Goal: Find specific page/section: Find specific page/section

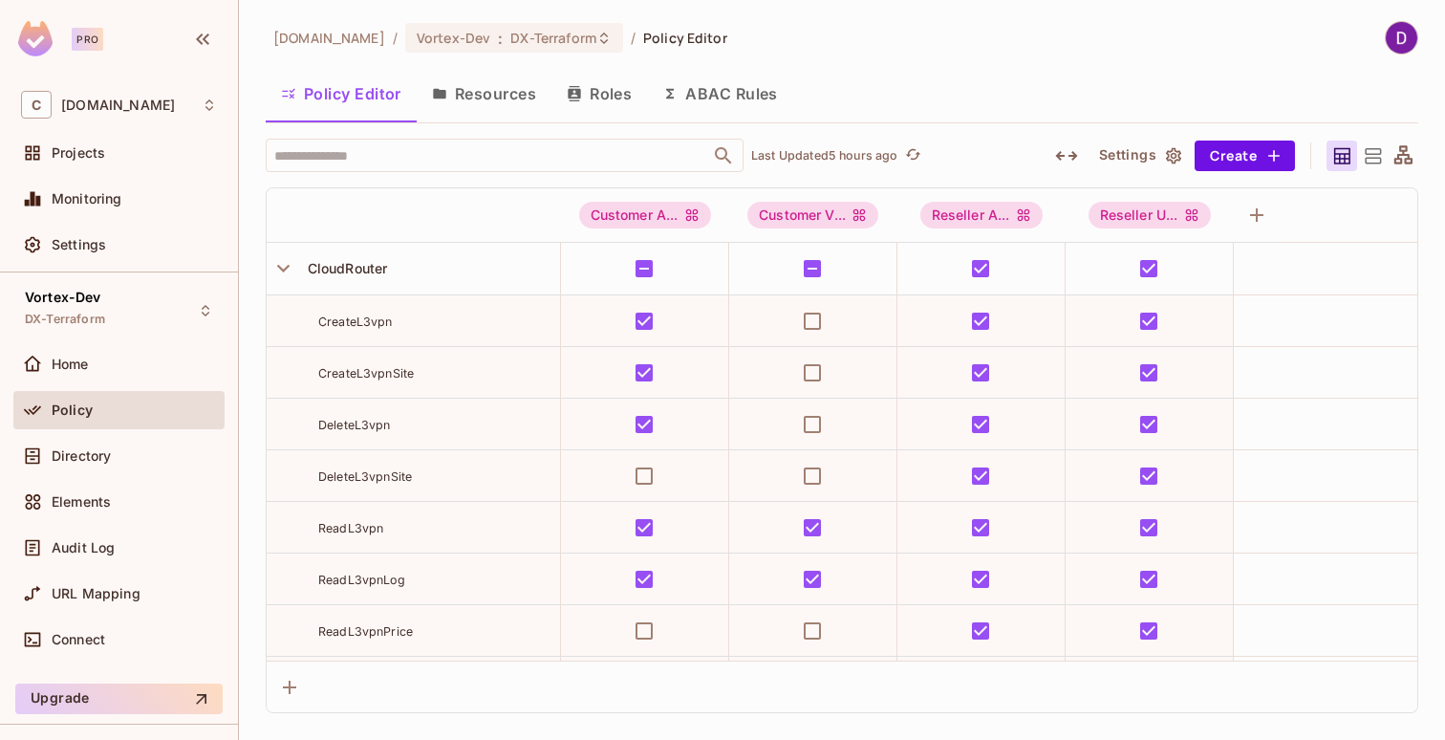
click at [353, 43] on span "[DOMAIN_NAME]" at bounding box center [329, 38] width 112 height 18
click at [79, 163] on div "Projects" at bounding box center [119, 152] width 196 height 23
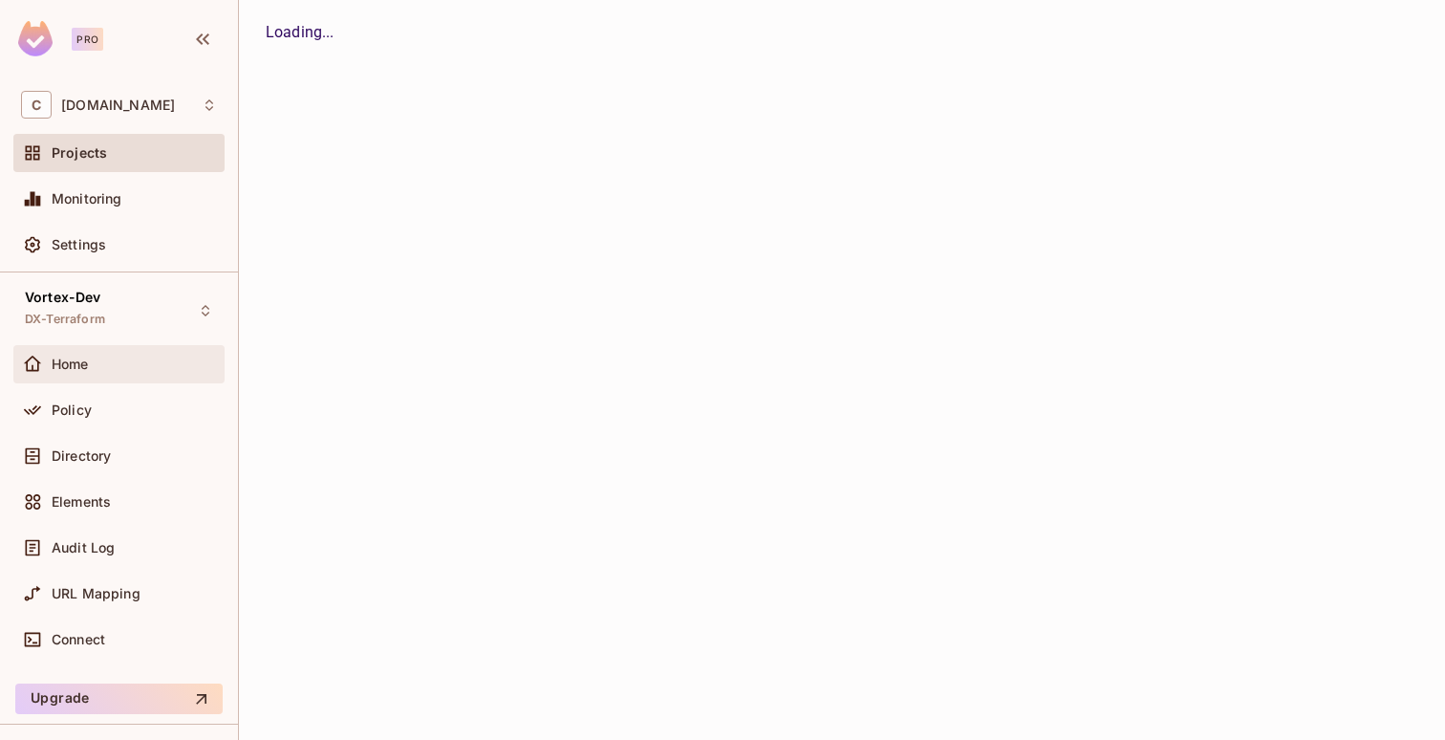
click at [82, 369] on span "Home" at bounding box center [70, 363] width 37 height 15
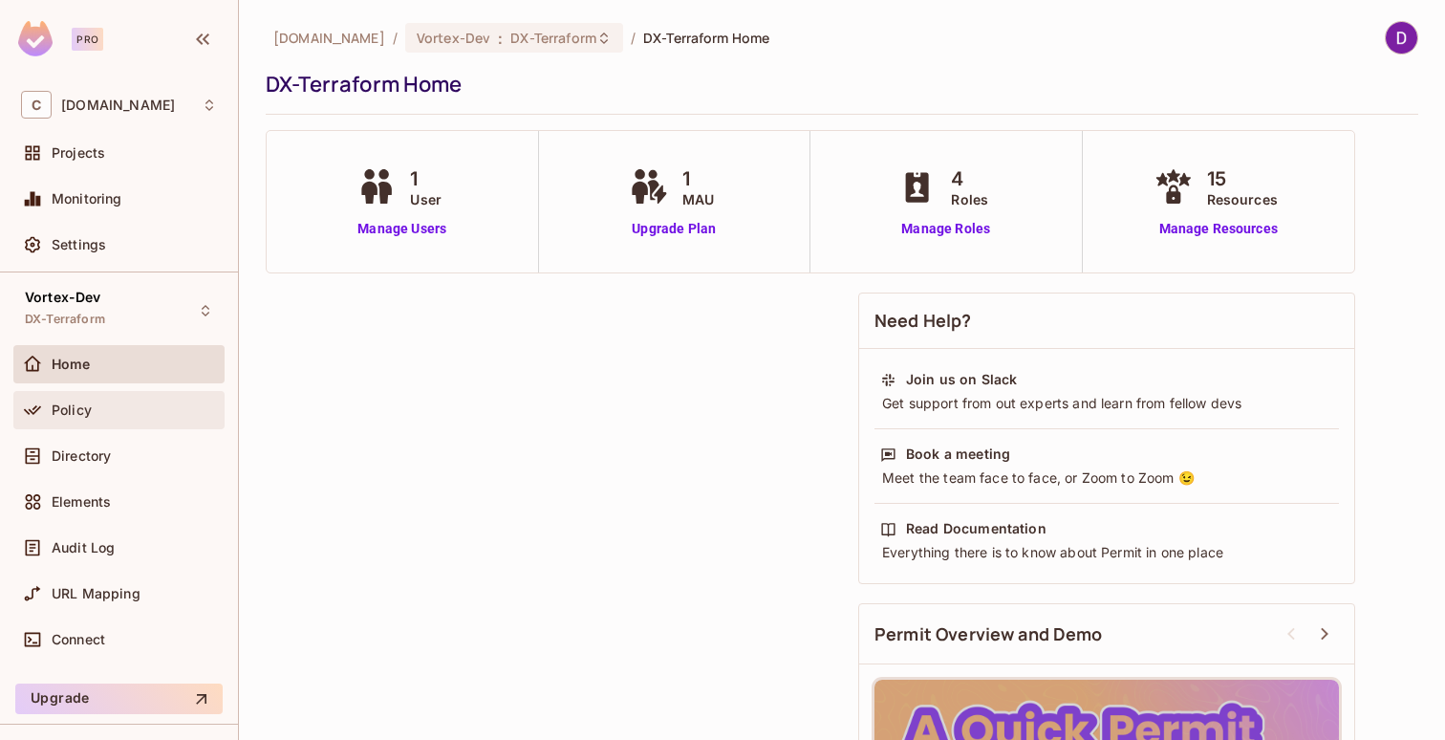
click at [99, 417] on div "Policy" at bounding box center [134, 409] width 165 height 15
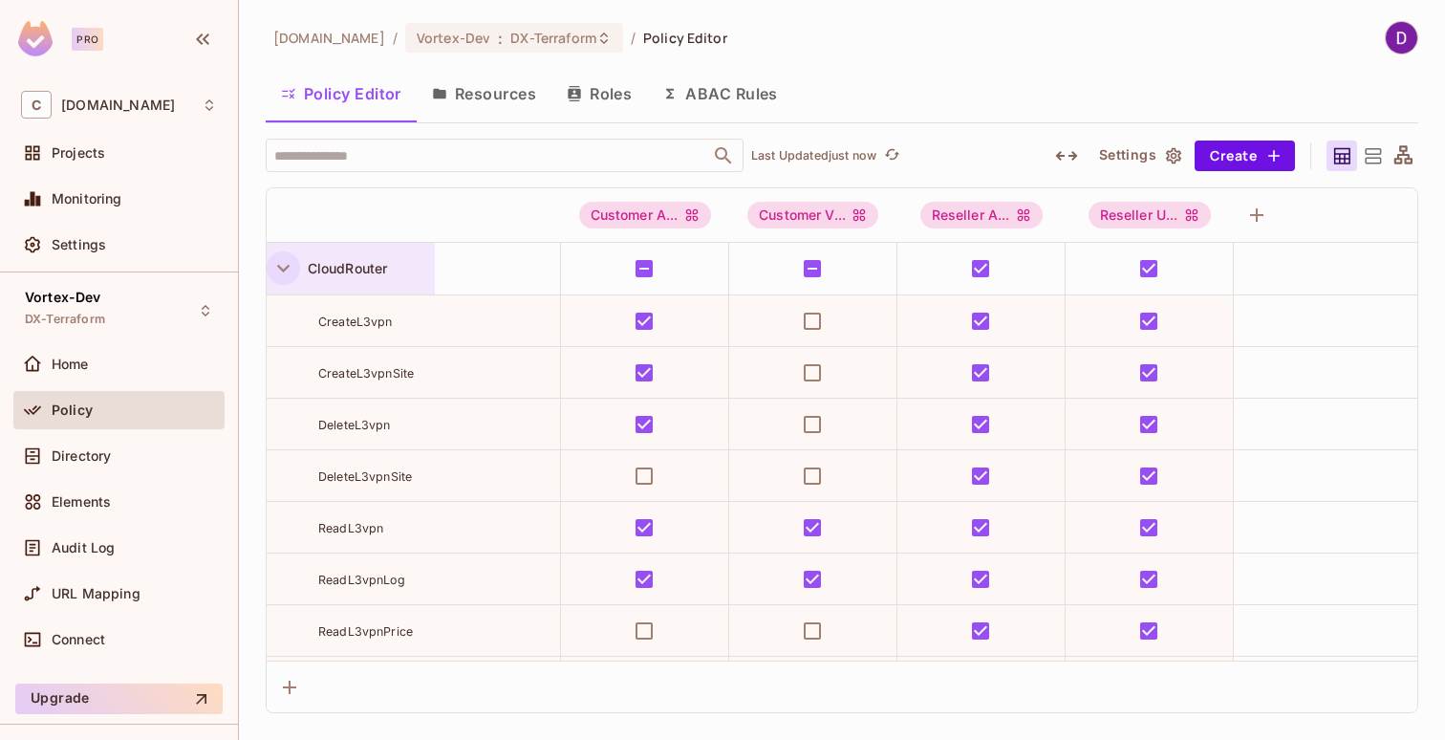
click at [275, 271] on icon "button" at bounding box center [283, 268] width 26 height 26
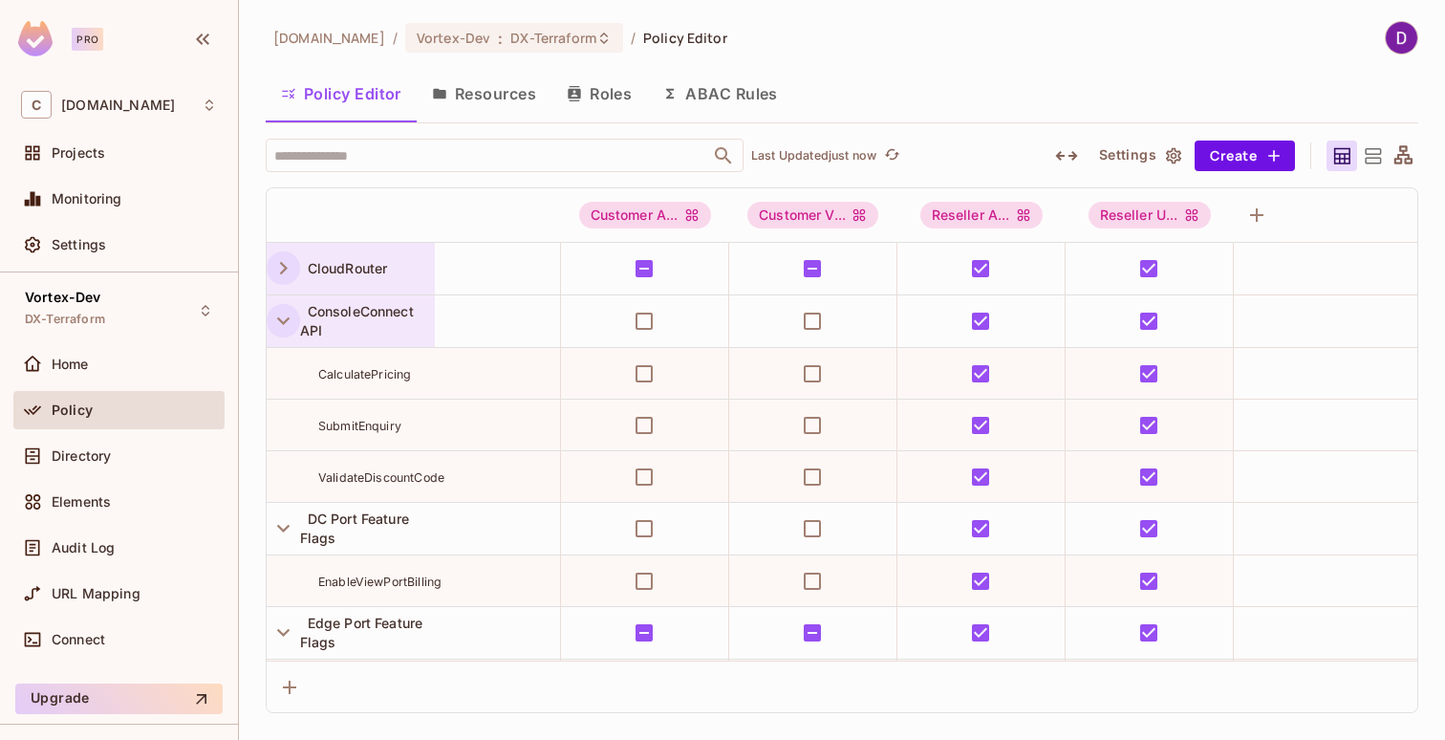
click at [280, 315] on icon "button" at bounding box center [283, 321] width 26 height 26
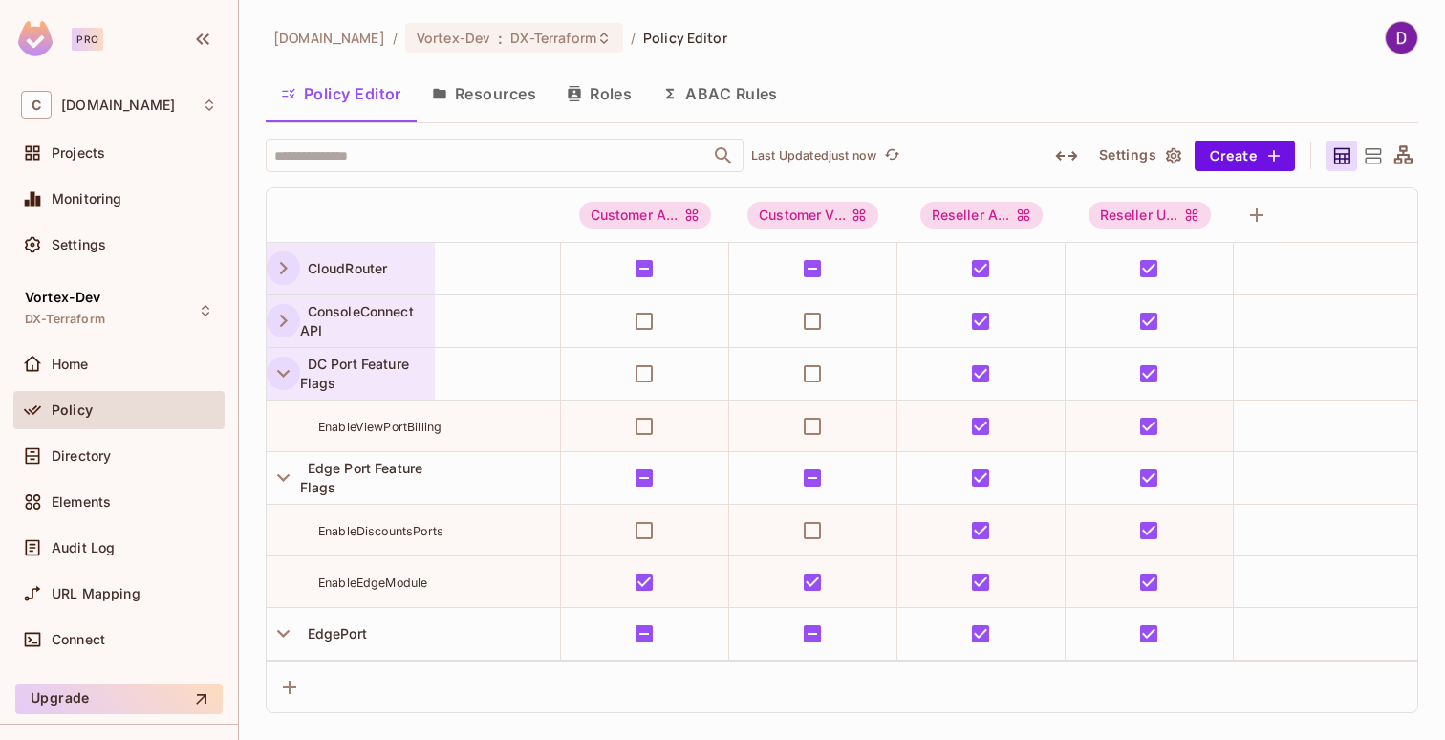
click at [285, 369] on icon "button" at bounding box center [283, 373] width 26 height 26
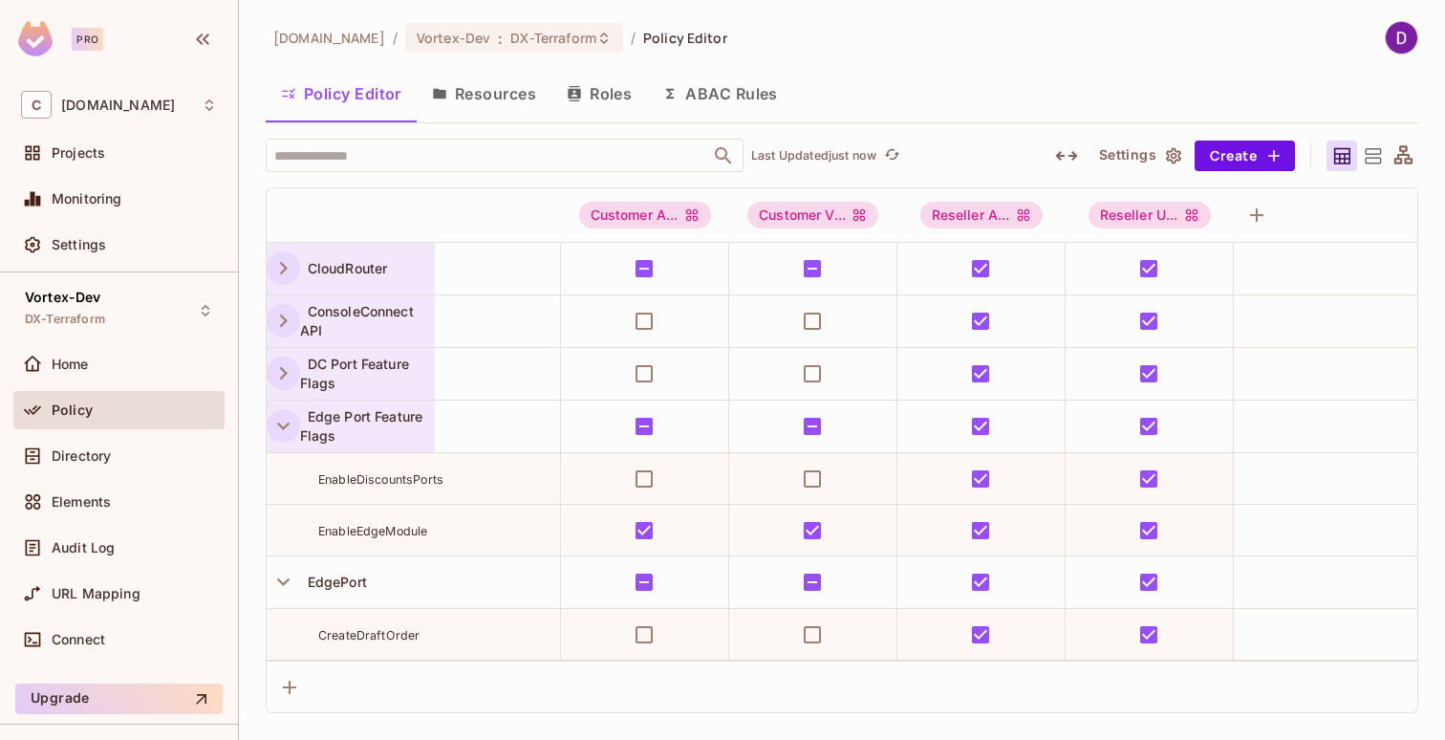
click at [288, 430] on icon "button" at bounding box center [283, 426] width 26 height 26
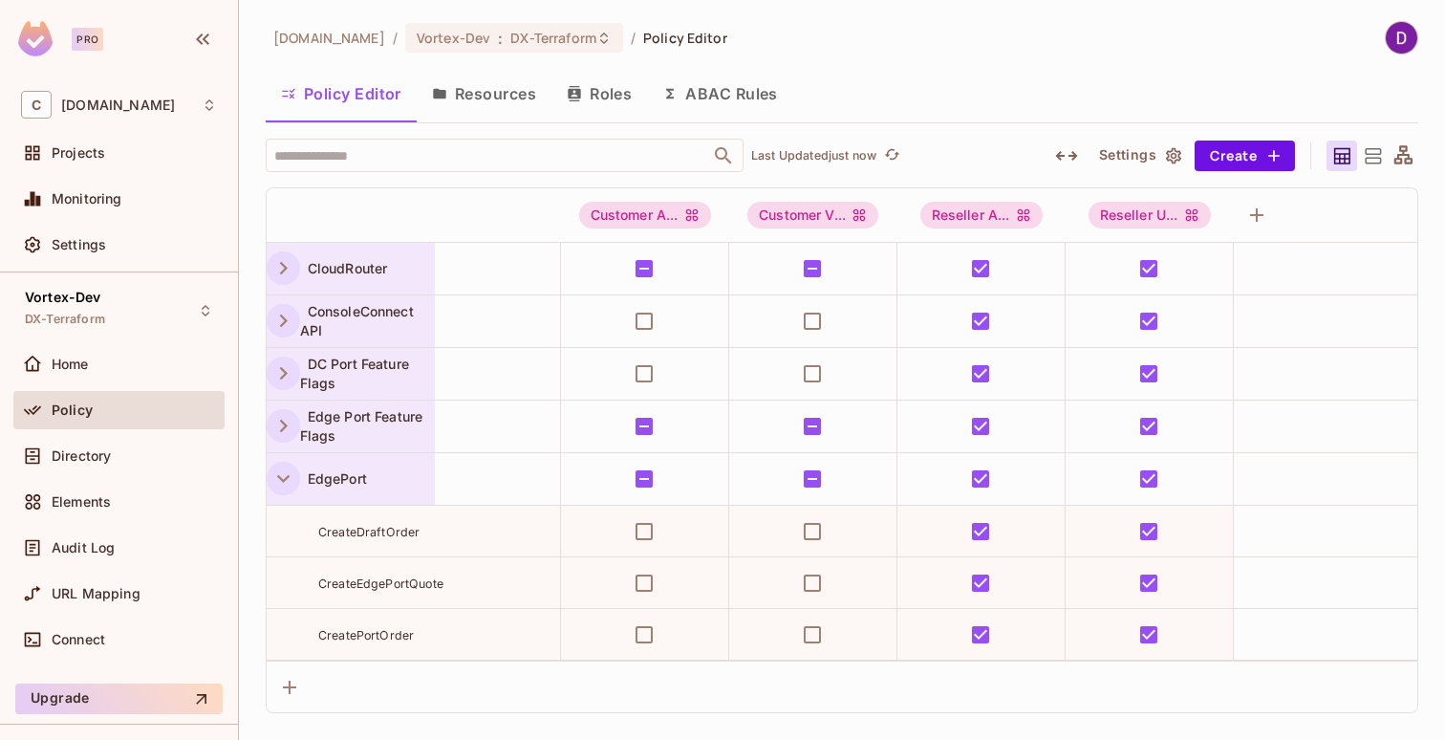
click at [282, 475] on icon "button" at bounding box center [283, 478] width 26 height 26
click at [283, 523] on icon "button" at bounding box center [283, 531] width 26 height 26
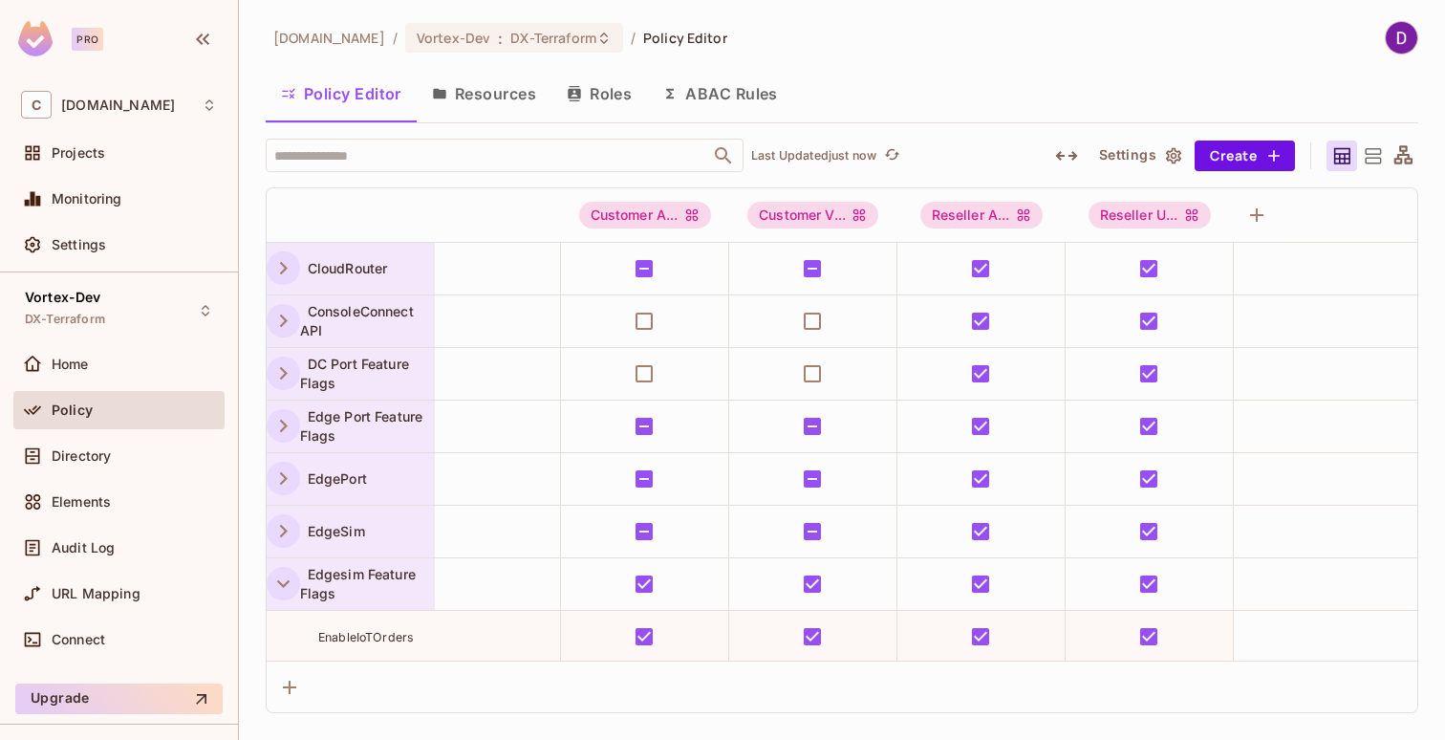
click at [282, 580] on icon "button" at bounding box center [283, 584] width 26 height 26
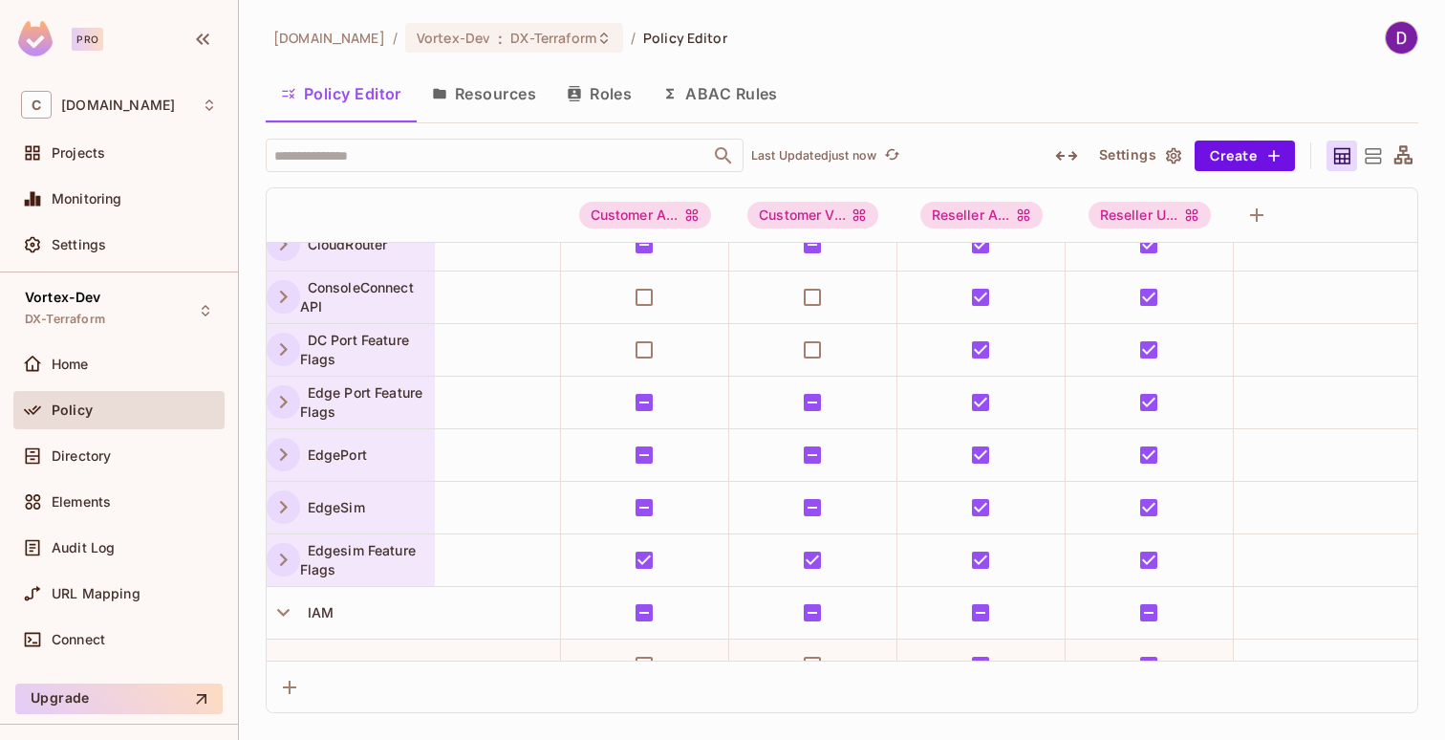
scroll to position [156, 0]
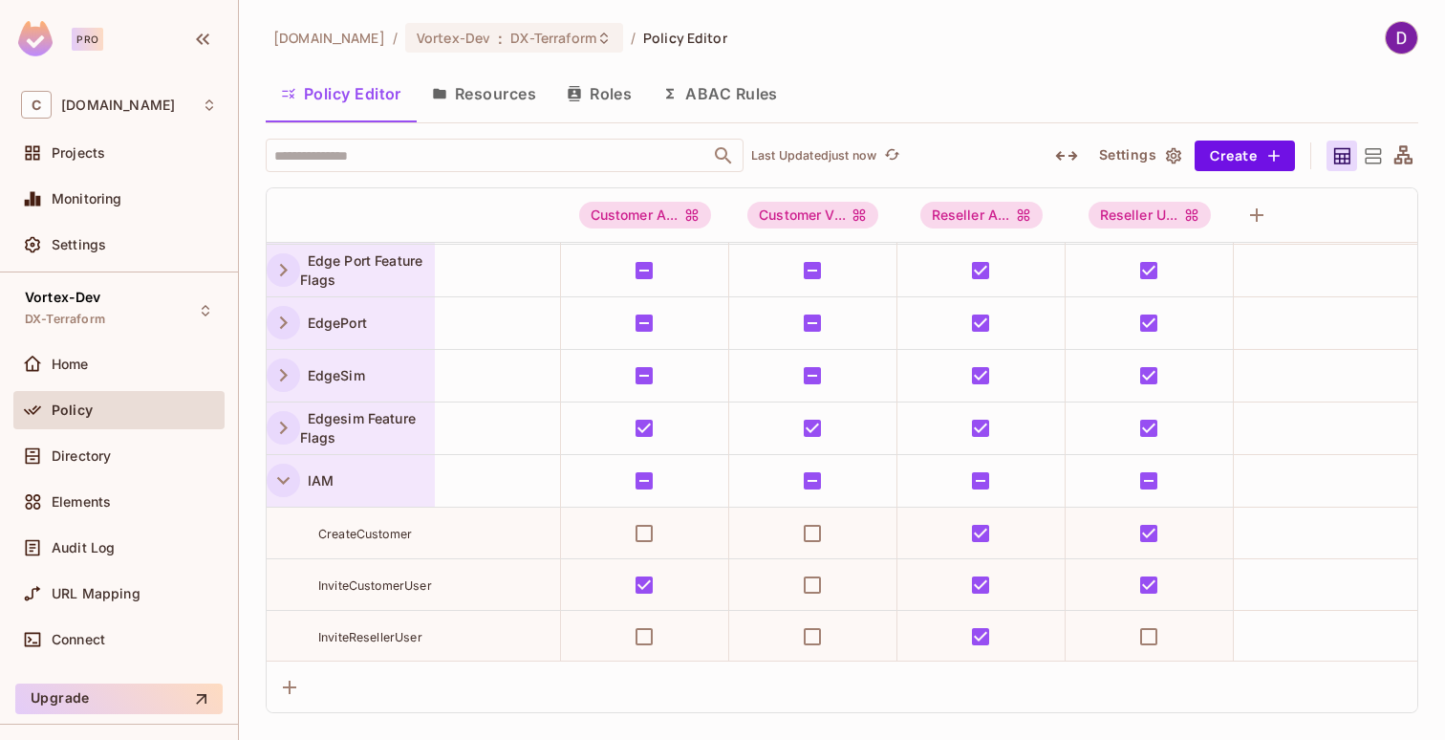
click at [281, 492] on button "button" at bounding box center [283, 480] width 33 height 33
click at [275, 528] on icon "button" at bounding box center [283, 533] width 26 height 26
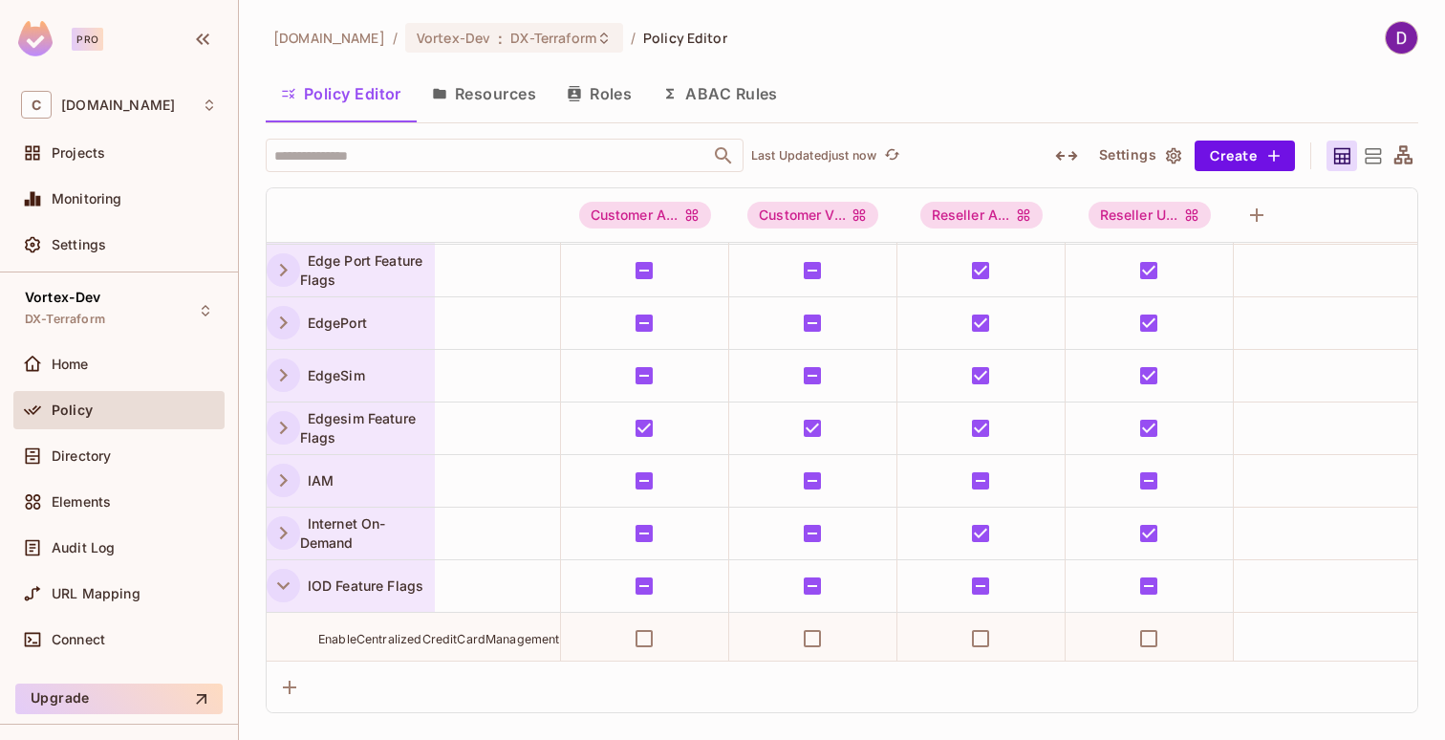
click at [287, 594] on icon "button" at bounding box center [283, 585] width 26 height 26
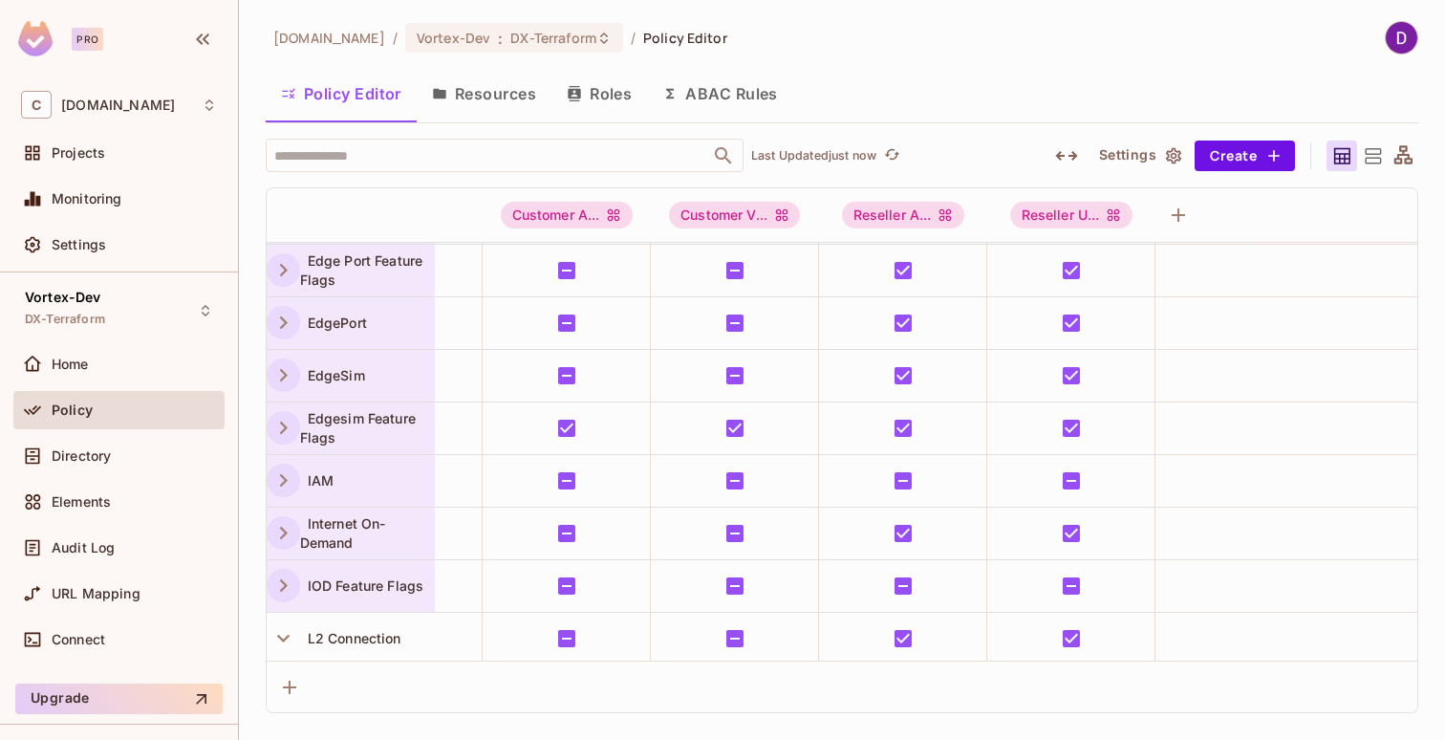
scroll to position [0, 0]
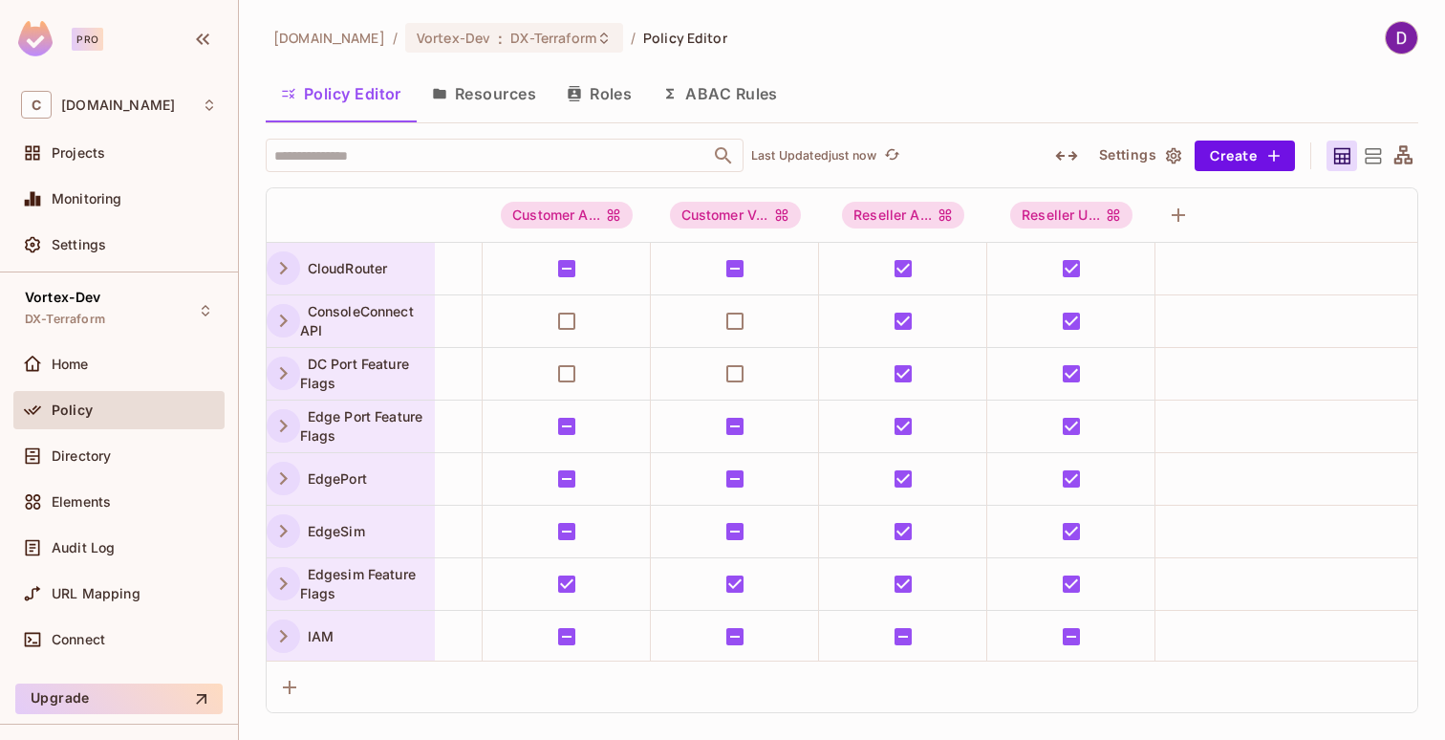
click at [498, 109] on button "Resources" at bounding box center [484, 94] width 135 height 48
